Goal: Information Seeking & Learning: Find specific fact

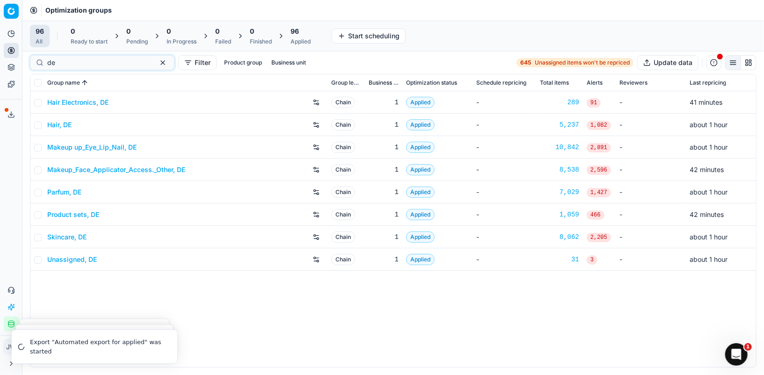
type input "d"
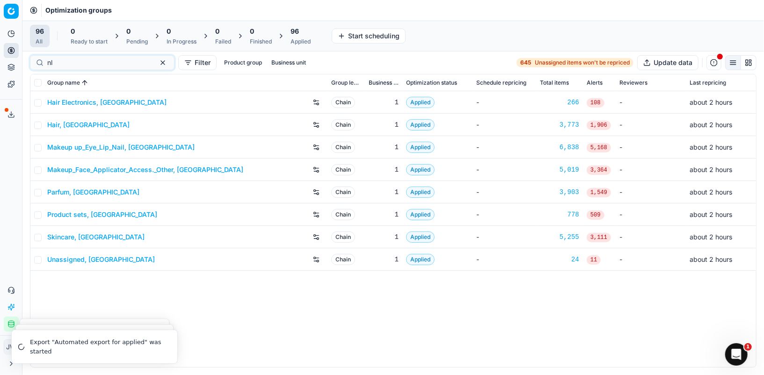
type input "nl"
click at [57, 185] on div "Parfum, [GEOGRAPHIC_DATA]" at bounding box center [185, 192] width 276 height 15
click at [58, 189] on link "Parfum, [GEOGRAPHIC_DATA]" at bounding box center [93, 192] width 92 height 9
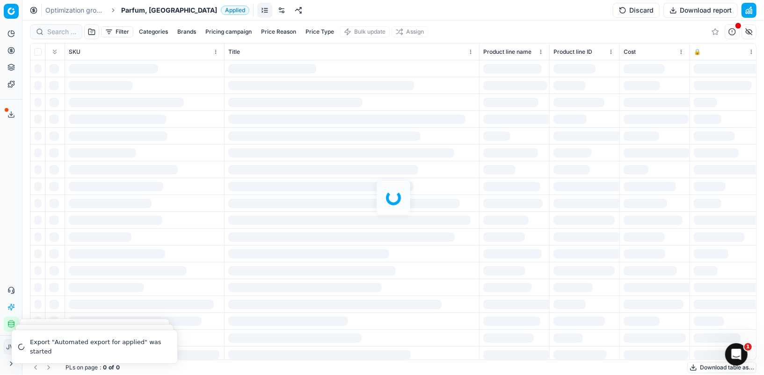
click at [62, 21] on div at bounding box center [392, 198] width 741 height 355
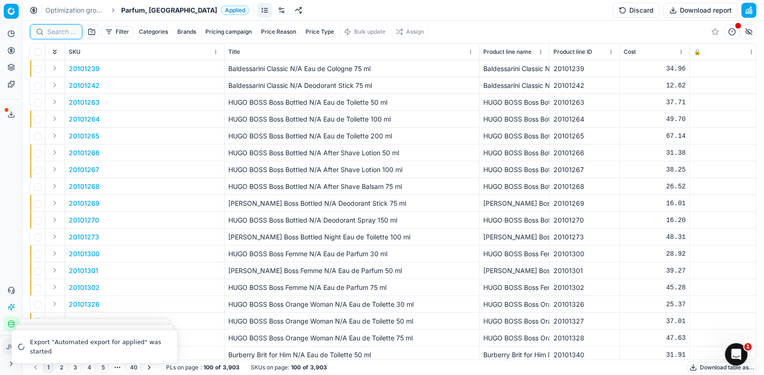
click at [62, 29] on input at bounding box center [61, 31] width 29 height 9
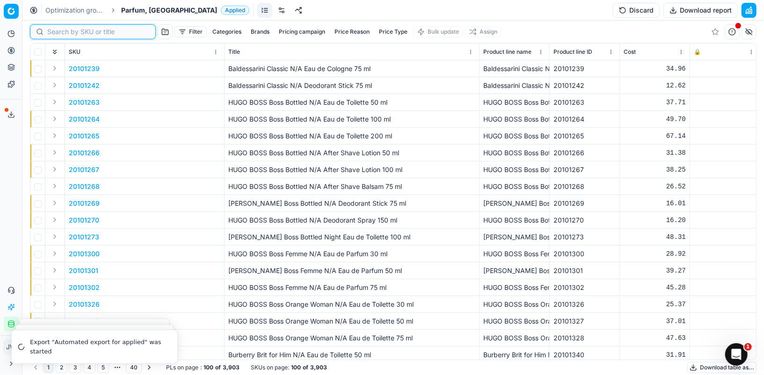
paste input "90007672-0011760"
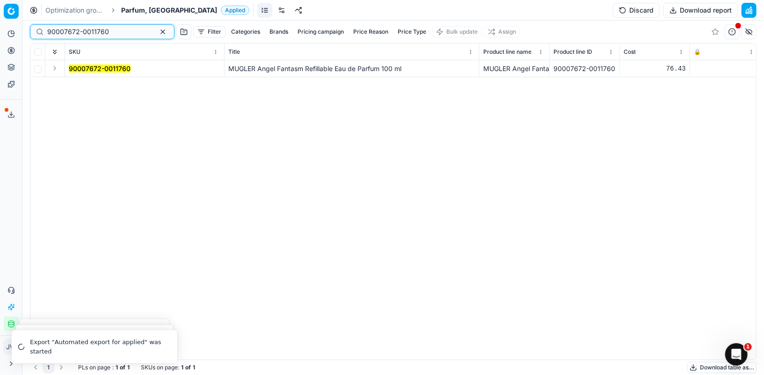
type input "90007672-0011760"
click at [54, 67] on button "Expand" at bounding box center [54, 68] width 11 height 11
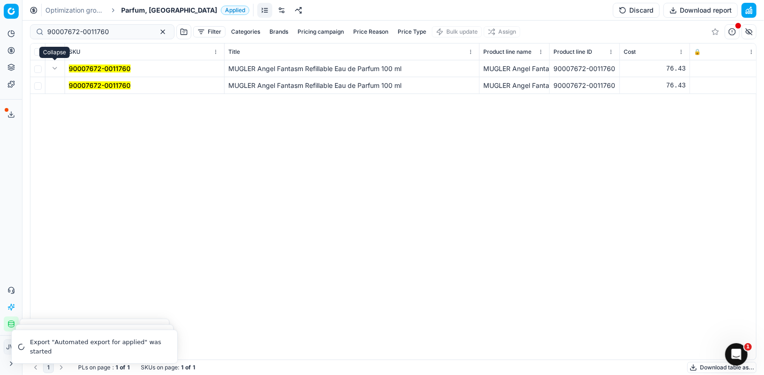
click at [90, 79] on td "90007672-0011760" at bounding box center [144, 85] width 159 height 17
click at [90, 86] on mark "90007672-0011760" at bounding box center [100, 85] width 62 height 8
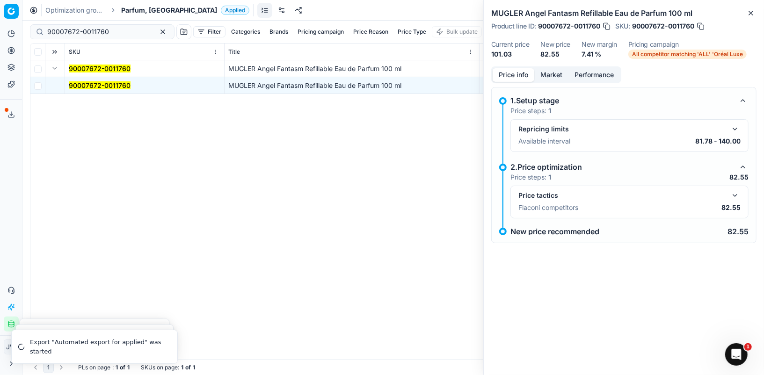
click at [733, 190] on button "button" at bounding box center [734, 195] width 11 height 11
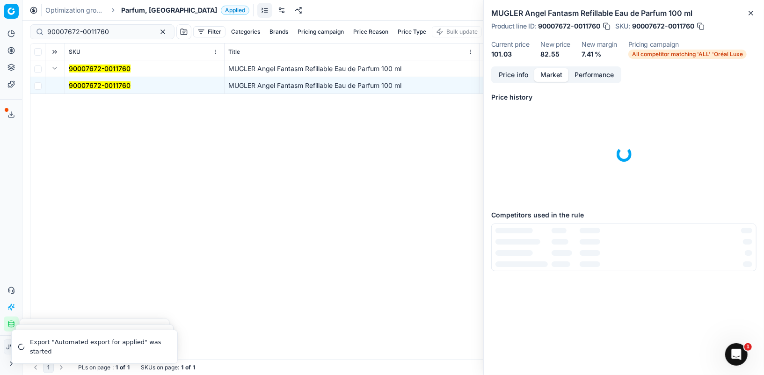
click at [550, 76] on button "Market" at bounding box center [551, 75] width 34 height 14
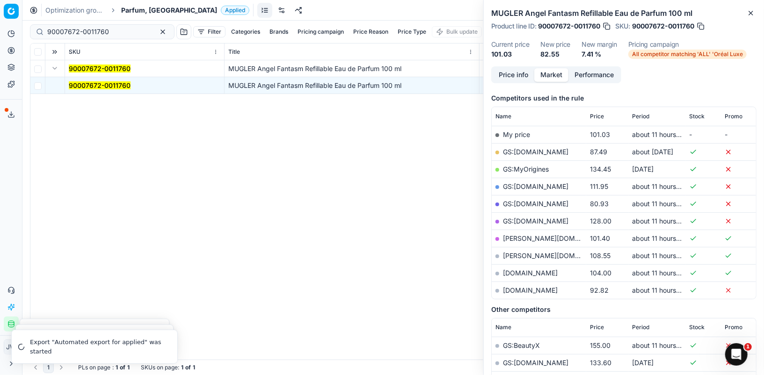
scroll to position [114, 0]
click at [511, 71] on button "Price info" at bounding box center [514, 75] width 42 height 14
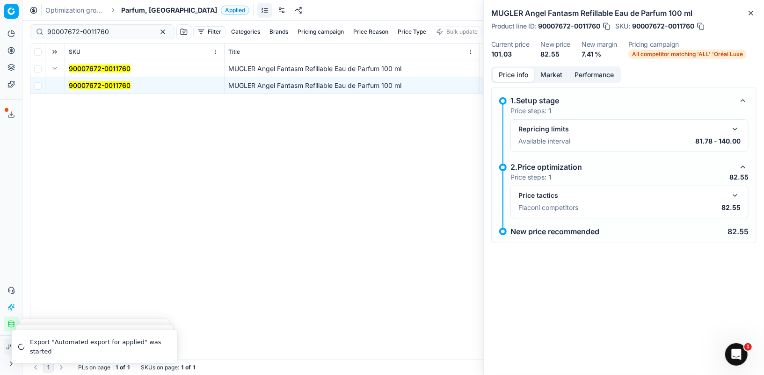
click at [733, 193] on button "button" at bounding box center [734, 195] width 11 height 11
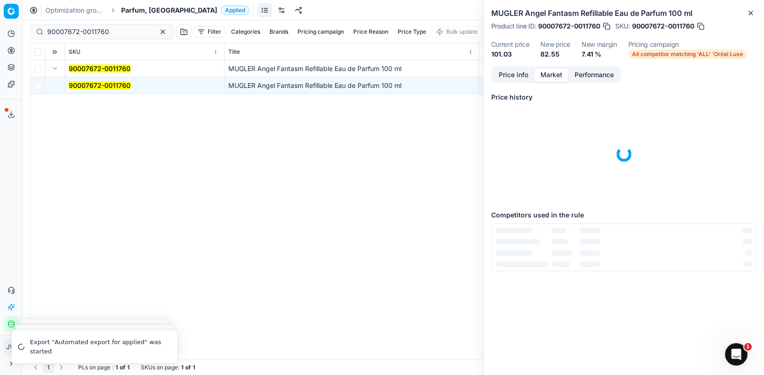
scroll to position [0, 0]
click at [548, 75] on button "Market" at bounding box center [551, 75] width 34 height 14
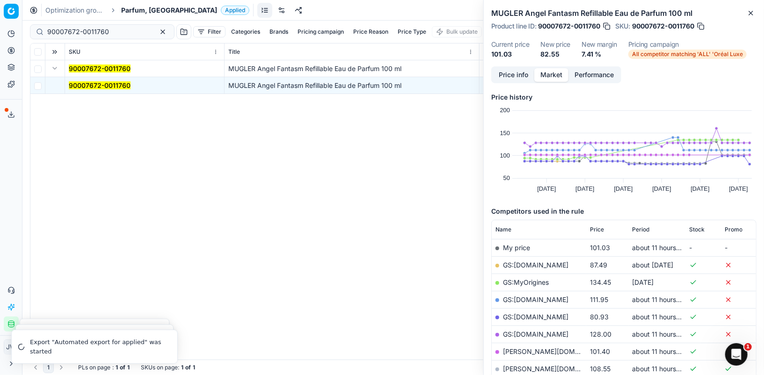
scroll to position [26, 0]
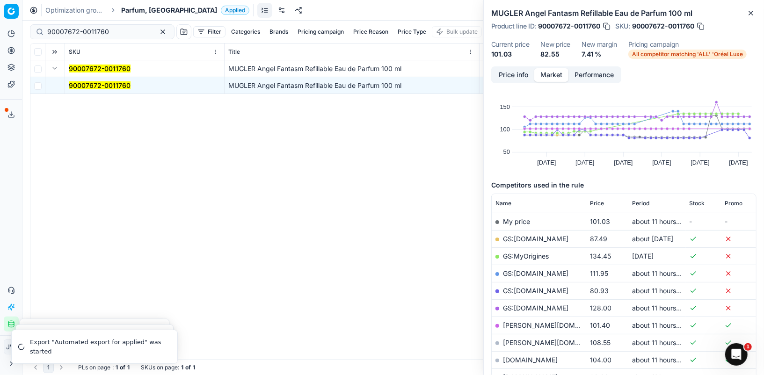
click at [517, 287] on link "GS:[DOMAIN_NAME]" at bounding box center [535, 291] width 65 height 8
